Goal: Transaction & Acquisition: Purchase product/service

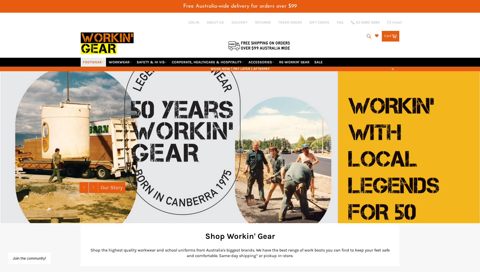
click at [101, 64] on link "FOOTWEAR" at bounding box center [93, 62] width 25 height 9
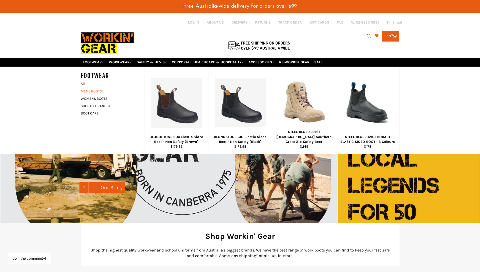
click at [94, 90] on link "MENS BOOTS" at bounding box center [108, 91] width 61 height 7
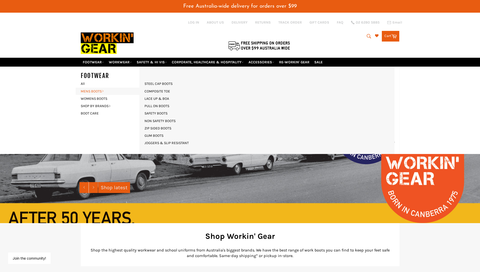
click at [94, 90] on link "MENS BOOTS" at bounding box center [108, 91] width 61 height 7
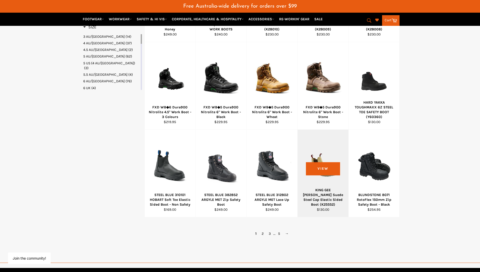
scroll to position [329, 0]
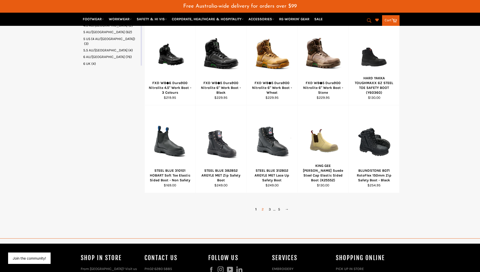
click at [264, 209] on link "2" at bounding box center [262, 209] width 7 height 7
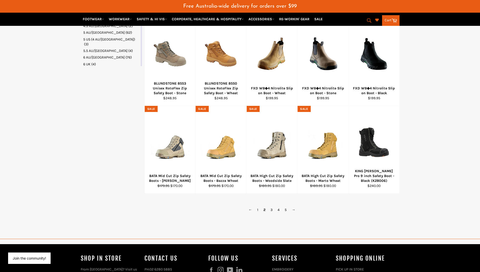
scroll to position [336, 0]
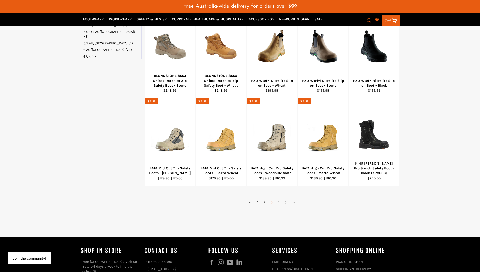
click at [272, 202] on link "3" at bounding box center [271, 201] width 7 height 7
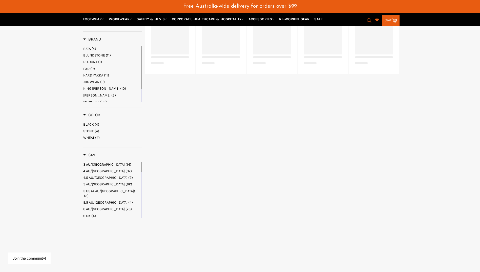
scroll to position [159, 0]
